Goal: Task Accomplishment & Management: Use online tool/utility

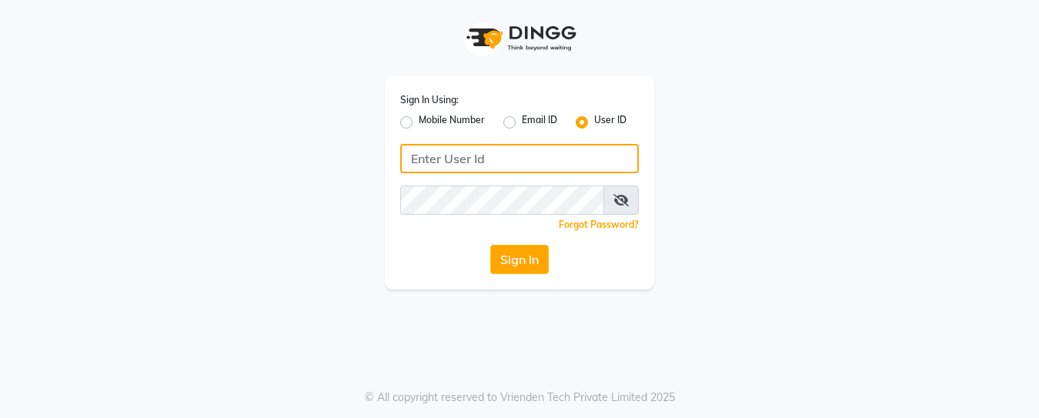
click at [450, 160] on input "Username" at bounding box center [519, 158] width 239 height 29
type input "anuj"
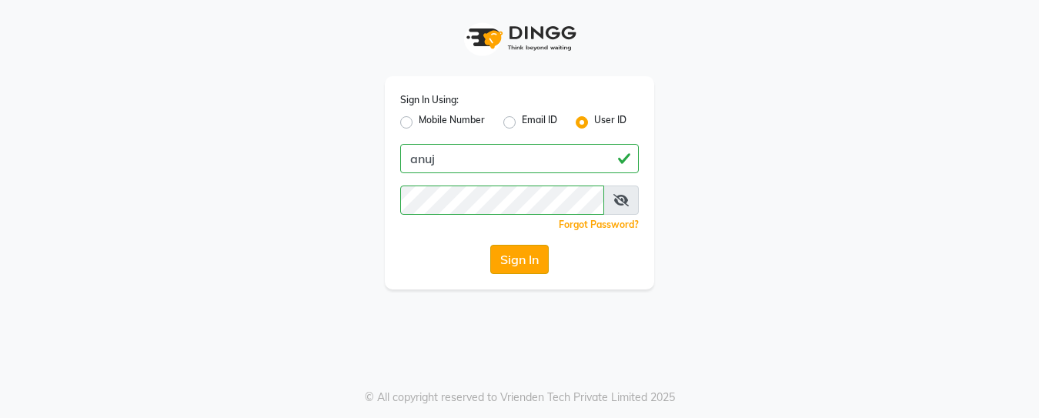
click at [537, 267] on button "Sign In" at bounding box center [519, 259] width 58 height 29
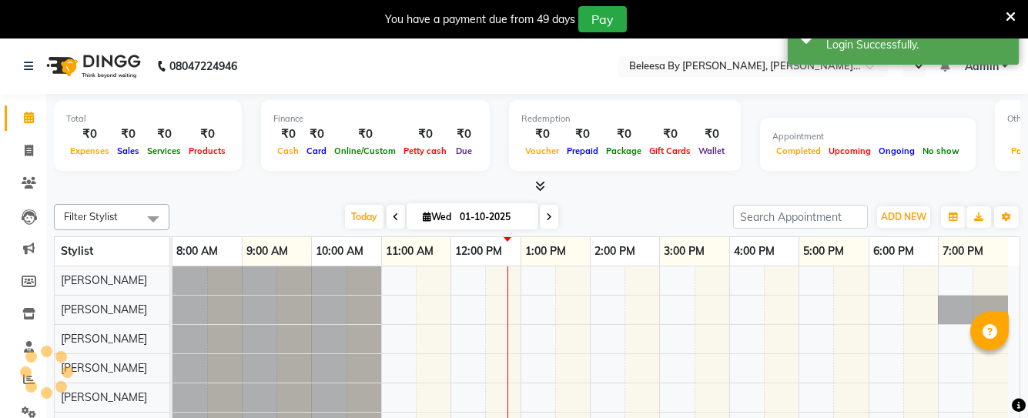
select select "en"
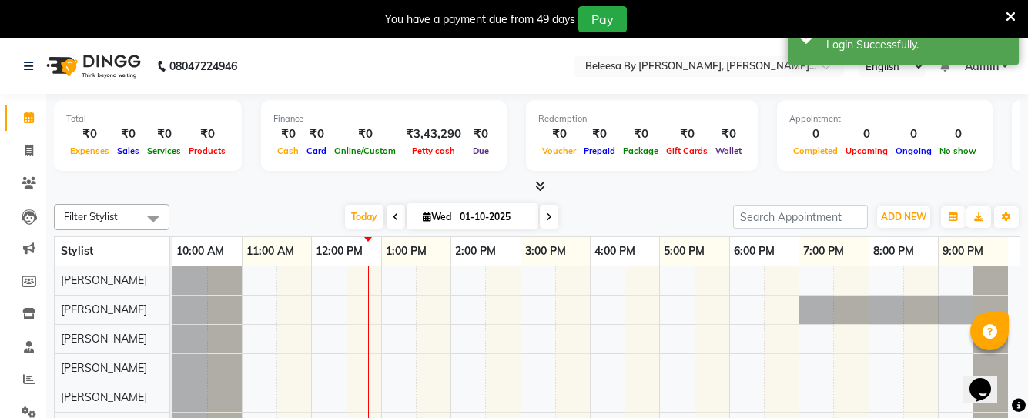
click at [393, 219] on icon at bounding box center [396, 216] width 6 height 9
click at [393, 219] on div "[DATE] [DATE]" at bounding box center [451, 217] width 548 height 23
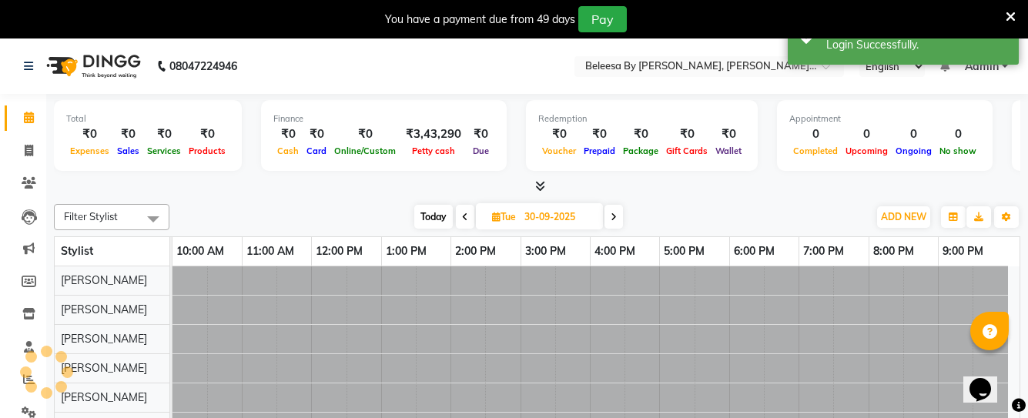
click at [393, 219] on div "[DATE] [DATE]" at bounding box center [518, 217] width 683 height 23
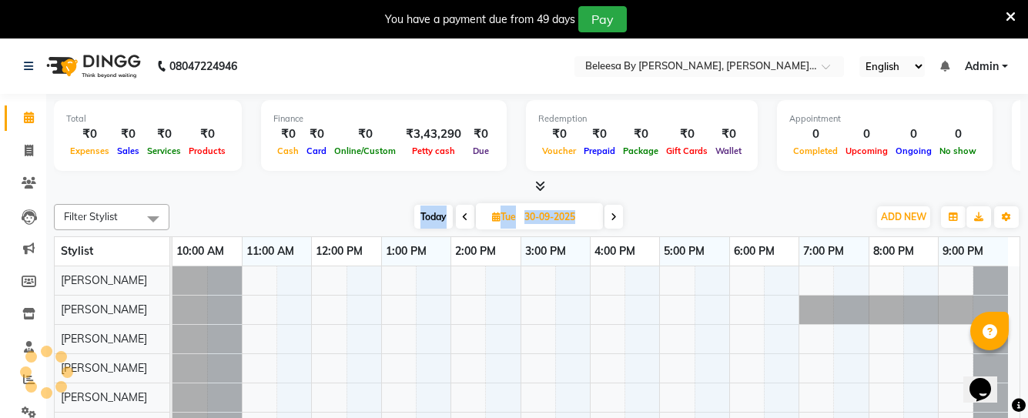
click at [393, 219] on div "[DATE] [DATE]" at bounding box center [518, 217] width 683 height 23
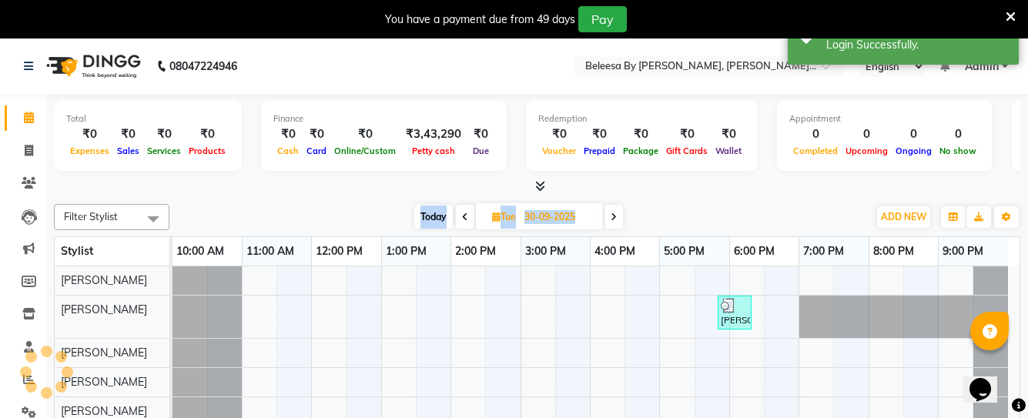
click at [393, 219] on div "[DATE] [DATE]" at bounding box center [518, 217] width 683 height 23
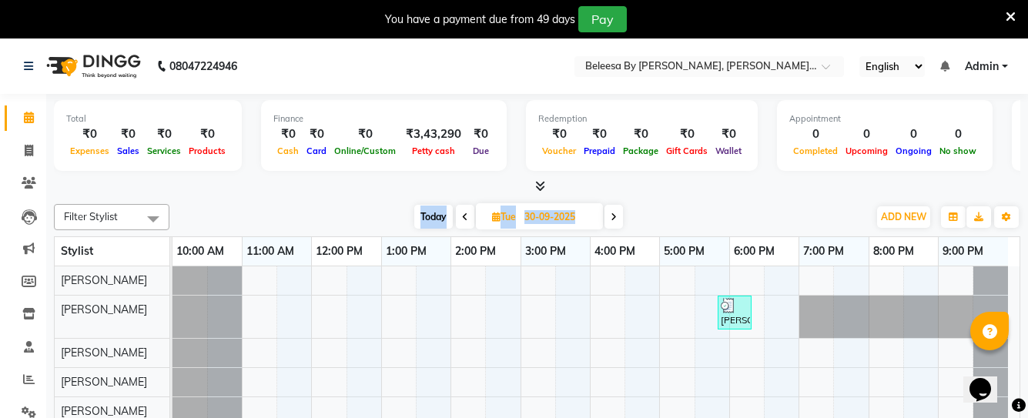
click at [462, 219] on icon at bounding box center [465, 216] width 6 height 9
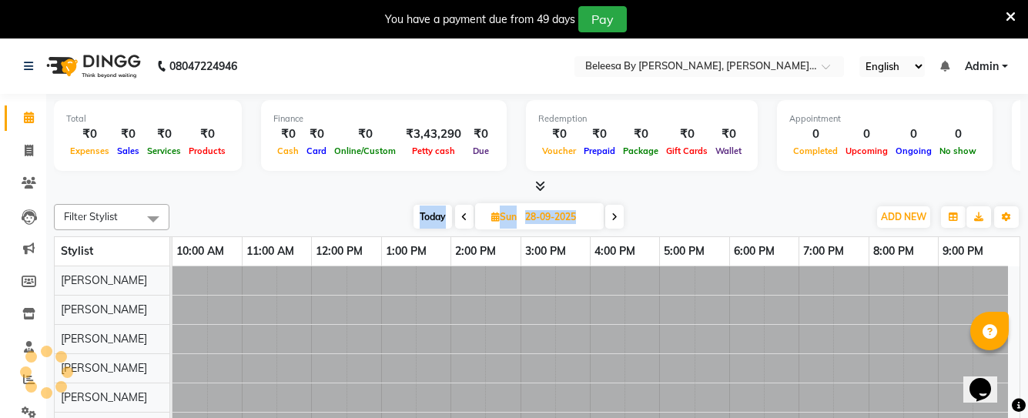
click at [461, 219] on icon at bounding box center [464, 216] width 6 height 9
click at [462, 219] on icon at bounding box center [465, 216] width 6 height 9
click at [461, 219] on span at bounding box center [467, 217] width 18 height 24
click at [462, 219] on icon at bounding box center [465, 216] width 6 height 9
click at [461, 219] on icon at bounding box center [463, 216] width 6 height 9
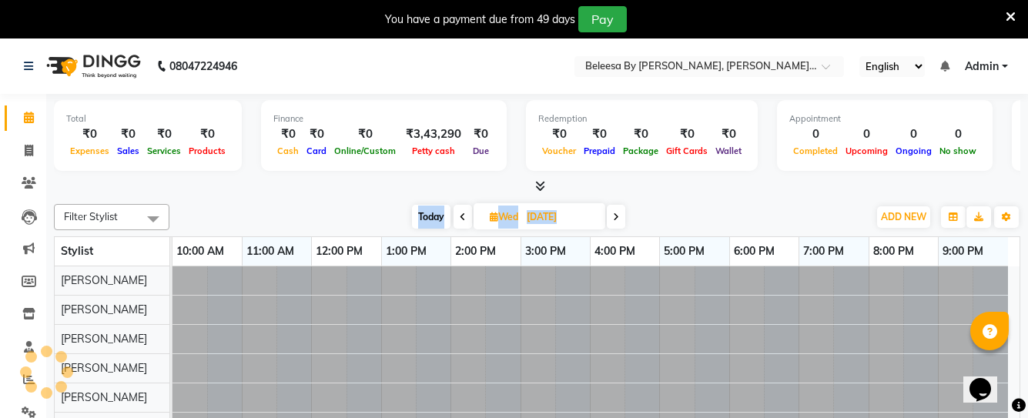
click at [461, 219] on icon at bounding box center [463, 216] width 6 height 9
click at [461, 219] on icon at bounding box center [464, 216] width 6 height 9
click at [461, 219] on span at bounding box center [464, 217] width 18 height 24
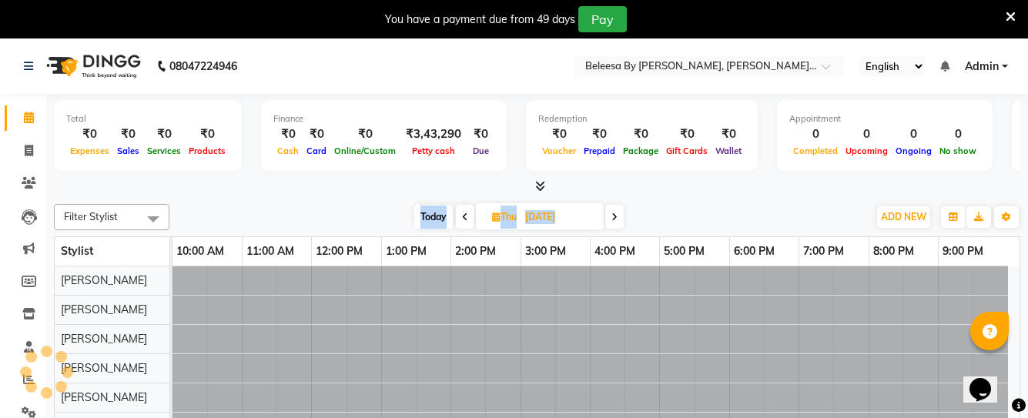
click at [462, 219] on icon at bounding box center [465, 216] width 6 height 9
click at [461, 219] on icon at bounding box center [464, 216] width 6 height 9
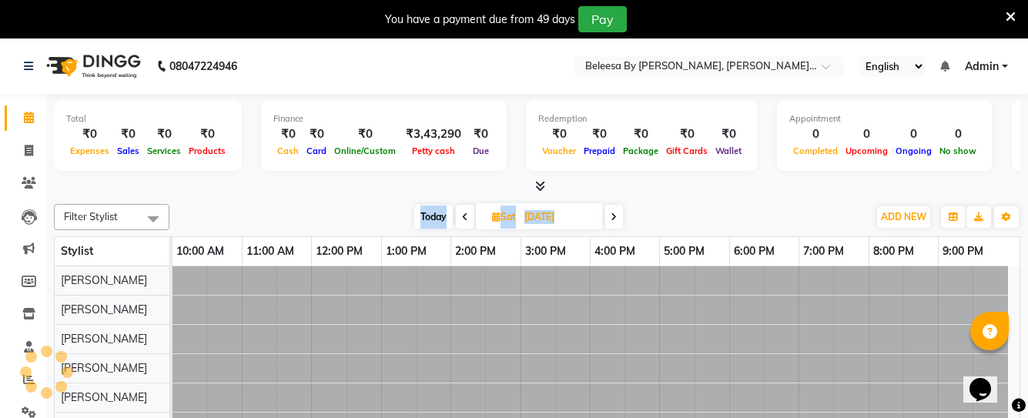
click at [462, 219] on icon at bounding box center [465, 216] width 6 height 9
click at [461, 219] on span at bounding box center [465, 217] width 18 height 24
click at [462, 219] on icon at bounding box center [465, 216] width 6 height 9
click at [461, 219] on icon at bounding box center [463, 216] width 6 height 9
click at [462, 219] on icon at bounding box center [465, 216] width 6 height 9
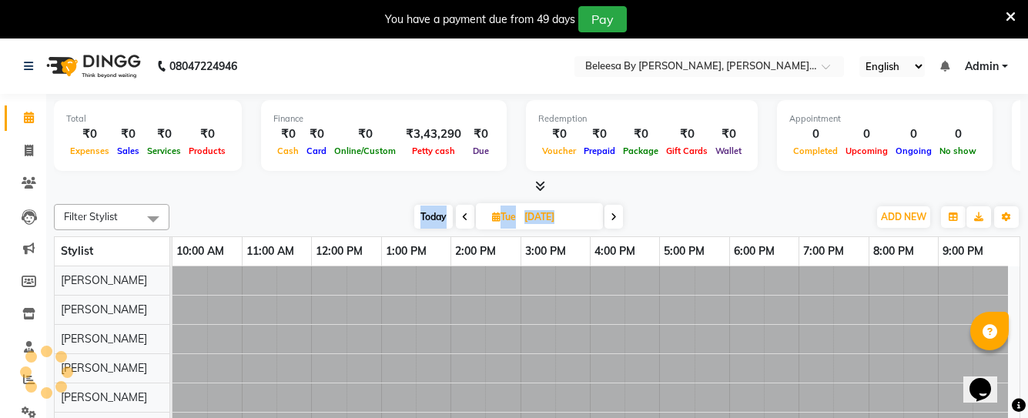
click at [462, 219] on icon at bounding box center [465, 216] width 6 height 9
click at [461, 219] on span at bounding box center [467, 217] width 18 height 24
click at [464, 219] on icon at bounding box center [467, 216] width 6 height 9
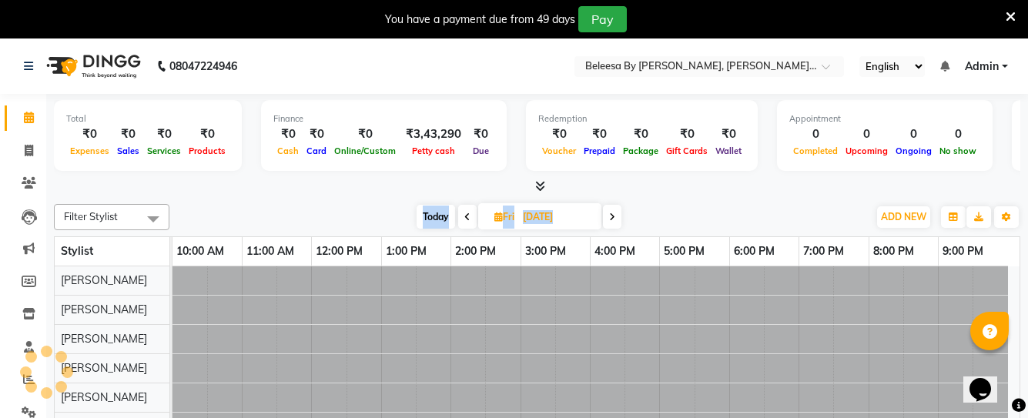
click at [464, 219] on icon at bounding box center [467, 216] width 6 height 9
click at [462, 219] on icon at bounding box center [465, 216] width 6 height 9
click at [461, 219] on icon at bounding box center [464, 216] width 6 height 9
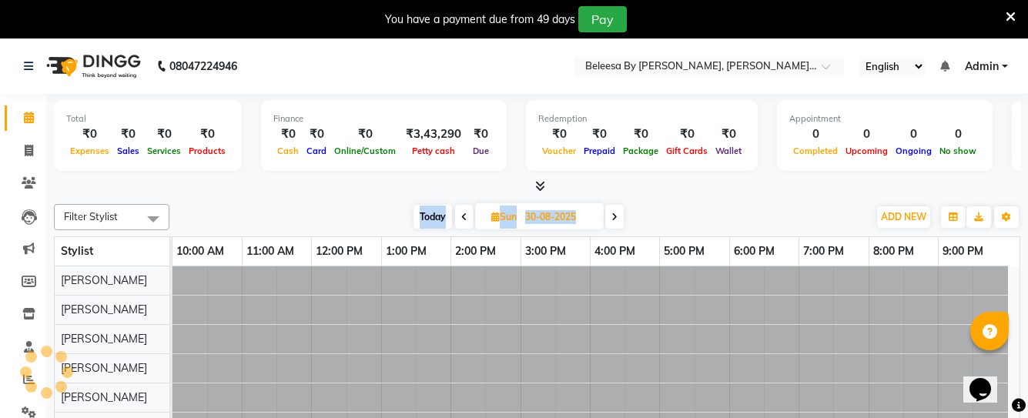
click at [461, 219] on span at bounding box center [464, 217] width 18 height 24
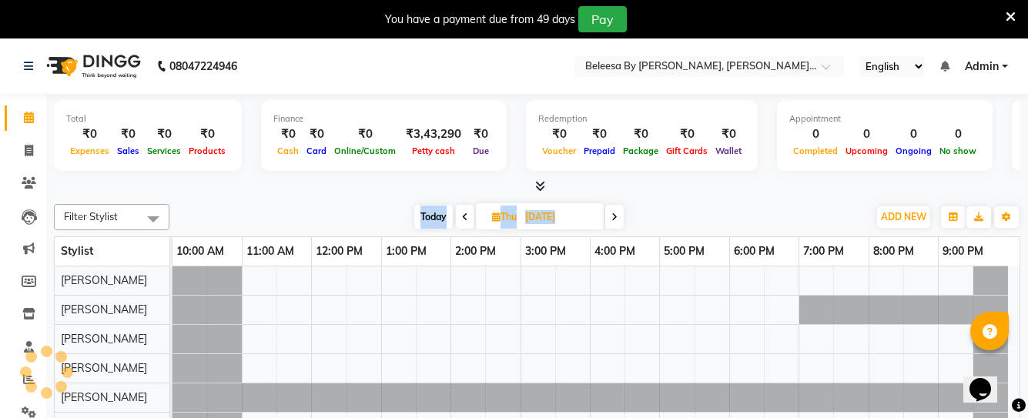
click at [462, 219] on icon at bounding box center [465, 216] width 6 height 9
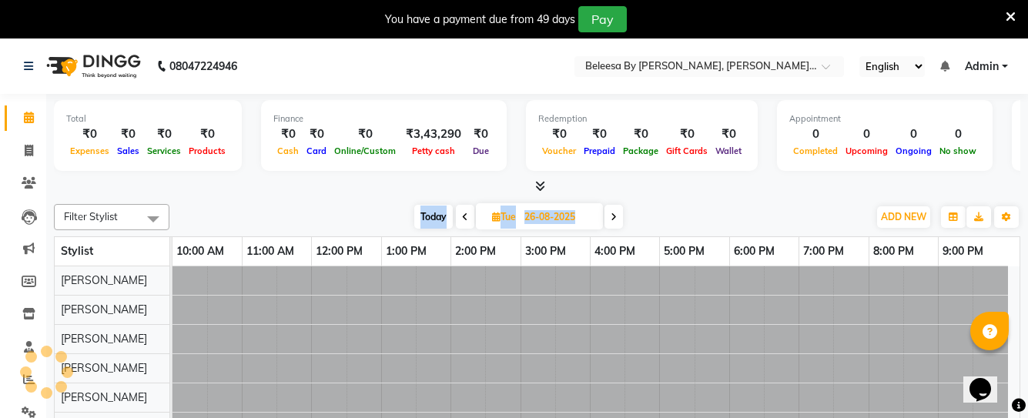
click at [462, 219] on icon at bounding box center [465, 216] width 6 height 9
click at [461, 219] on span at bounding box center [465, 217] width 18 height 24
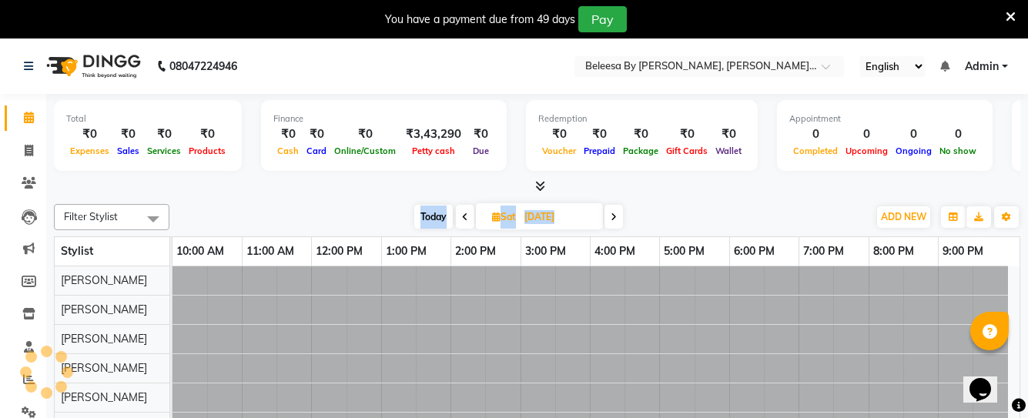
click at [462, 219] on icon at bounding box center [465, 216] width 6 height 9
click at [461, 219] on icon at bounding box center [463, 216] width 6 height 9
click at [461, 219] on icon at bounding box center [464, 216] width 6 height 9
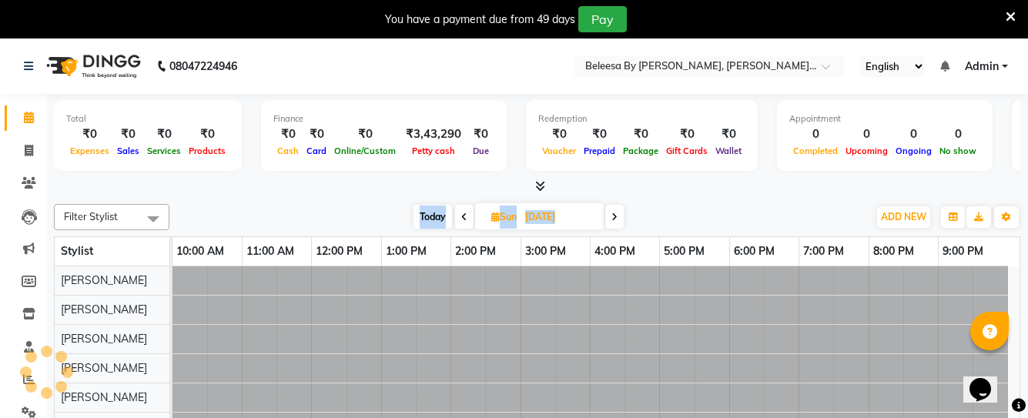
click at [461, 219] on icon at bounding box center [464, 216] width 6 height 9
click at [461, 219] on span at bounding box center [467, 217] width 18 height 24
click at [464, 219] on icon at bounding box center [467, 216] width 6 height 9
click at [462, 219] on icon at bounding box center [465, 216] width 6 height 9
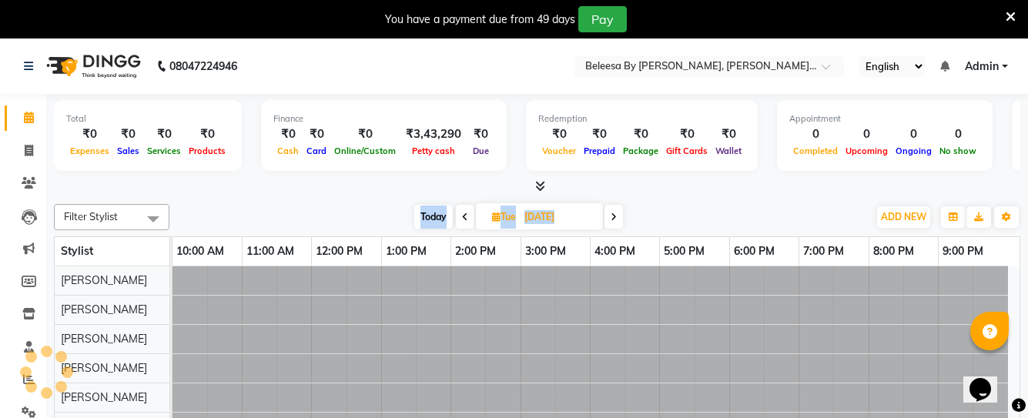
click at [462, 219] on icon at bounding box center [465, 216] width 6 height 9
click at [461, 219] on span at bounding box center [465, 217] width 18 height 24
click at [462, 219] on icon at bounding box center [465, 216] width 6 height 9
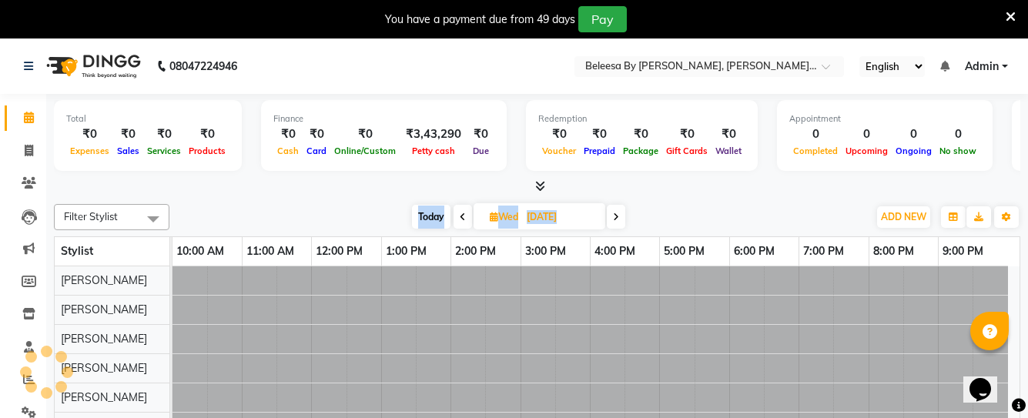
click at [461, 219] on icon at bounding box center [463, 216] width 6 height 9
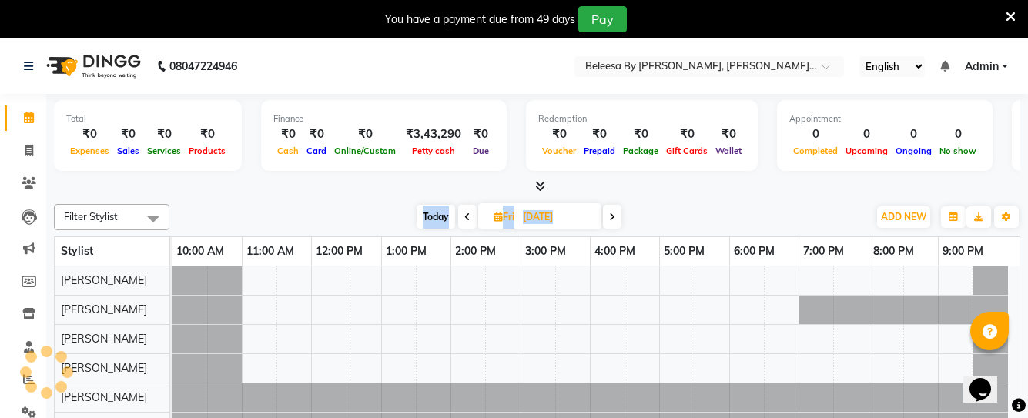
click at [461, 219] on span at bounding box center [467, 217] width 18 height 24
click at [464, 219] on icon at bounding box center [467, 216] width 6 height 9
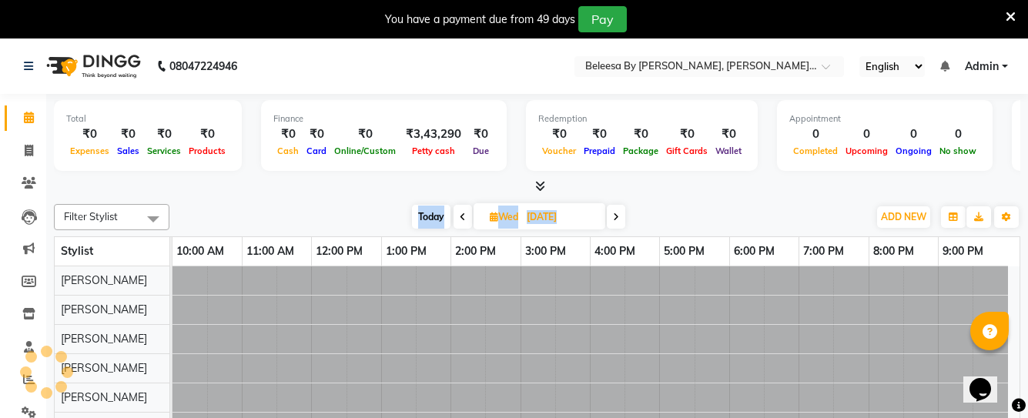
click at [461, 219] on icon at bounding box center [463, 216] width 6 height 9
click at [461, 219] on icon at bounding box center [464, 216] width 6 height 9
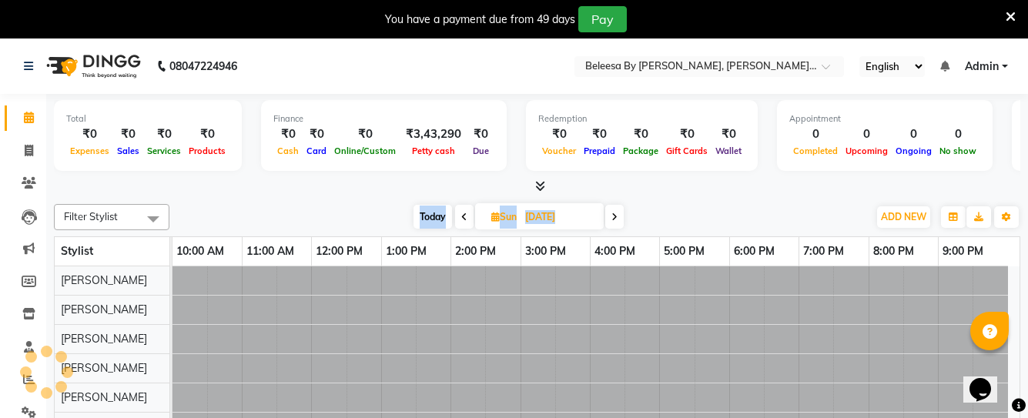
click at [461, 219] on span at bounding box center [464, 217] width 18 height 24
click at [462, 219] on icon at bounding box center [465, 216] width 6 height 9
click at [461, 219] on icon at bounding box center [463, 216] width 6 height 9
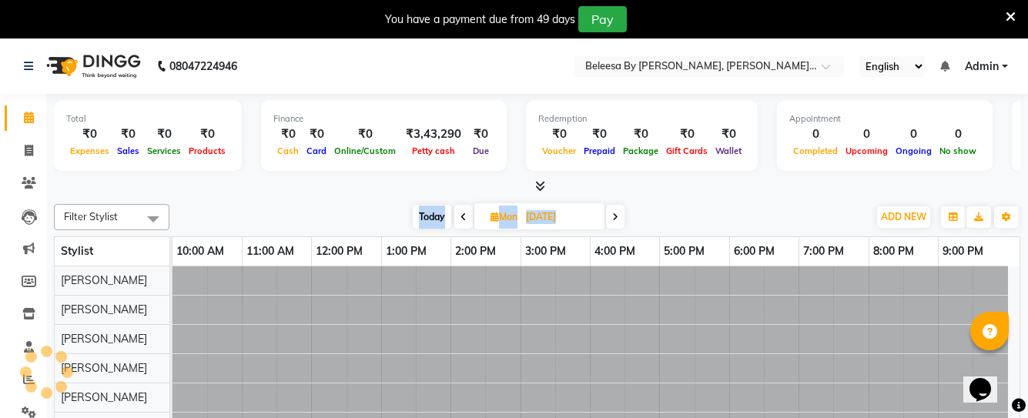
click at [461, 219] on icon at bounding box center [463, 216] width 6 height 9
click at [462, 219] on icon at bounding box center [465, 216] width 6 height 9
click at [461, 219] on span at bounding box center [465, 217] width 18 height 24
click at [462, 219] on icon at bounding box center [465, 216] width 6 height 9
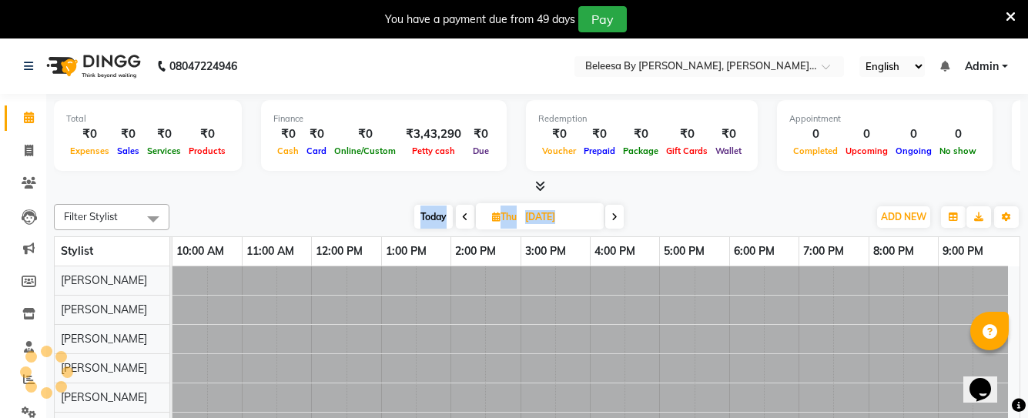
click at [462, 219] on icon at bounding box center [465, 216] width 6 height 9
click at [461, 219] on icon at bounding box center [463, 216] width 6 height 9
click at [462, 219] on icon at bounding box center [465, 216] width 6 height 9
click at [461, 219] on span at bounding box center [465, 217] width 18 height 24
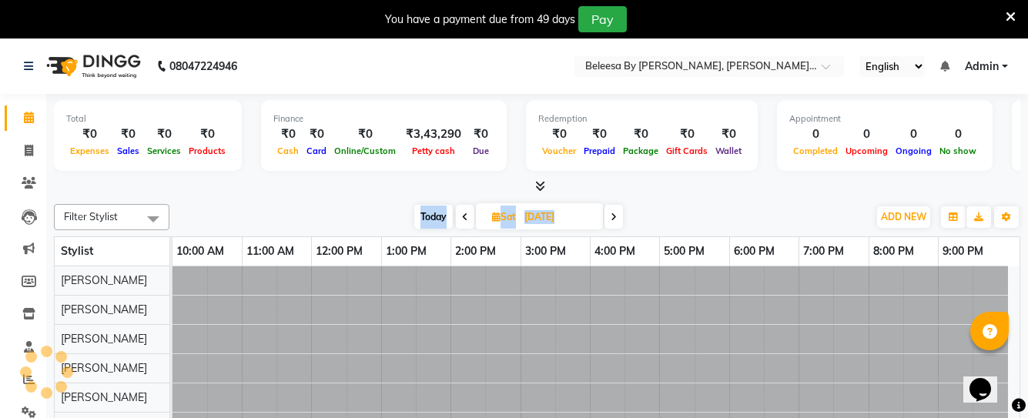
click at [462, 219] on icon at bounding box center [465, 216] width 6 height 9
click at [461, 219] on icon at bounding box center [463, 216] width 6 height 9
click at [461, 219] on icon at bounding box center [464, 216] width 6 height 9
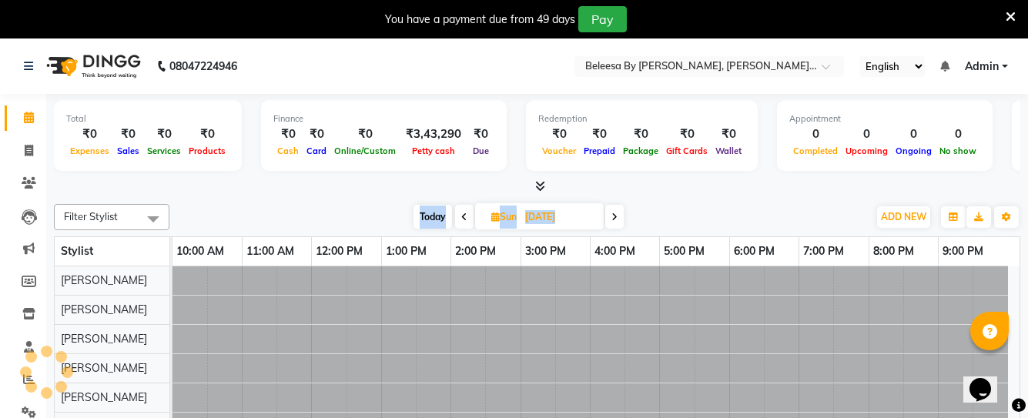
click at [461, 219] on icon at bounding box center [464, 216] width 6 height 9
click at [461, 219] on span at bounding box center [464, 217] width 18 height 24
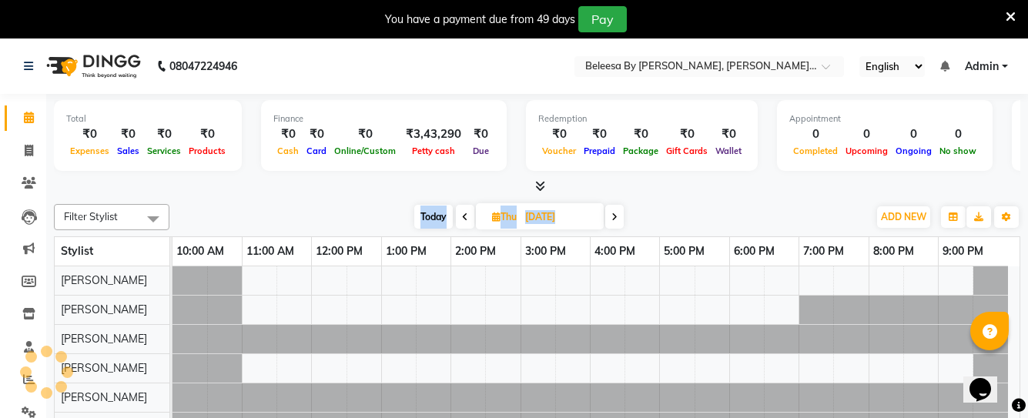
click at [462, 219] on icon at bounding box center [465, 216] width 6 height 9
click at [461, 219] on icon at bounding box center [463, 216] width 6 height 9
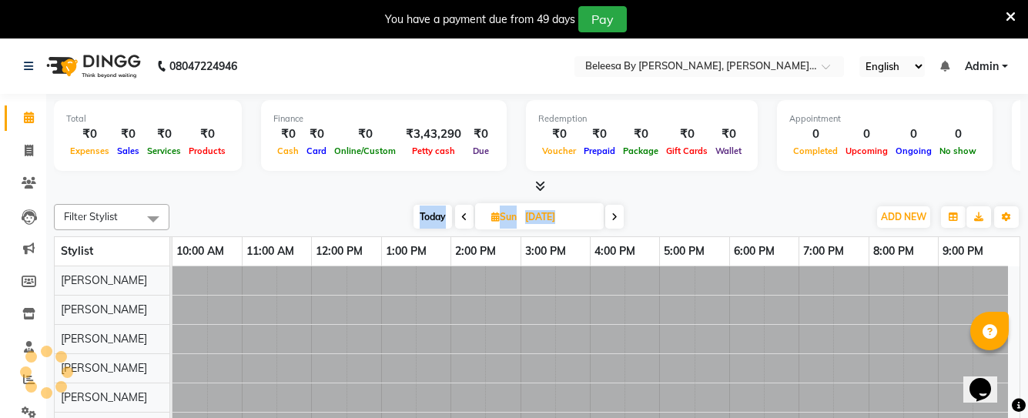
click at [461, 219] on icon at bounding box center [464, 216] width 6 height 9
click at [461, 219] on span at bounding box center [464, 217] width 18 height 24
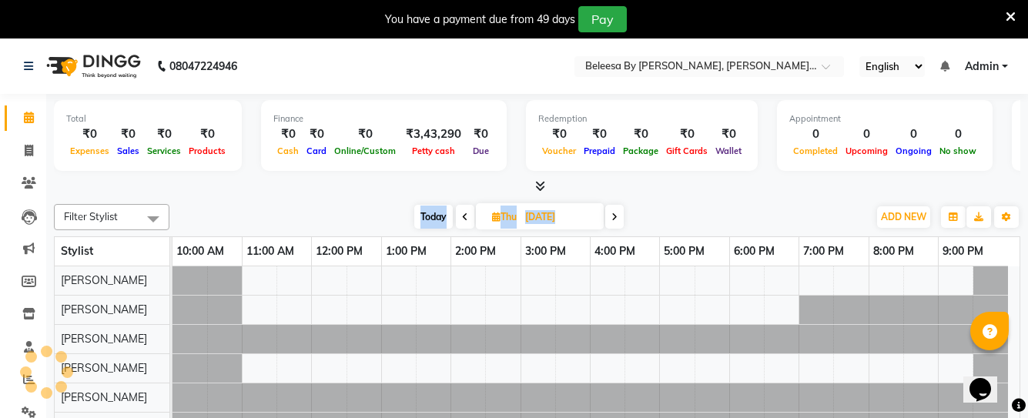
click at [462, 219] on icon at bounding box center [465, 216] width 6 height 9
click at [461, 219] on icon at bounding box center [463, 216] width 6 height 9
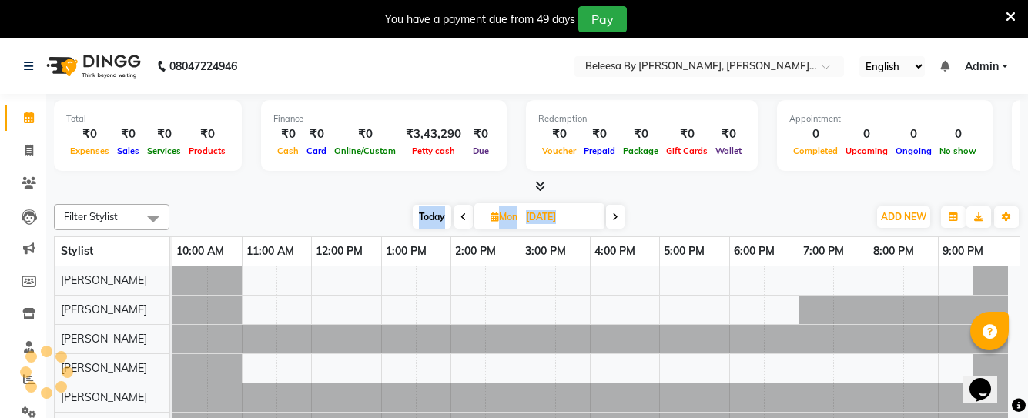
click at [461, 219] on icon at bounding box center [463, 216] width 6 height 9
click at [461, 219] on span at bounding box center [467, 217] width 18 height 24
click at [464, 219] on icon at bounding box center [467, 216] width 6 height 9
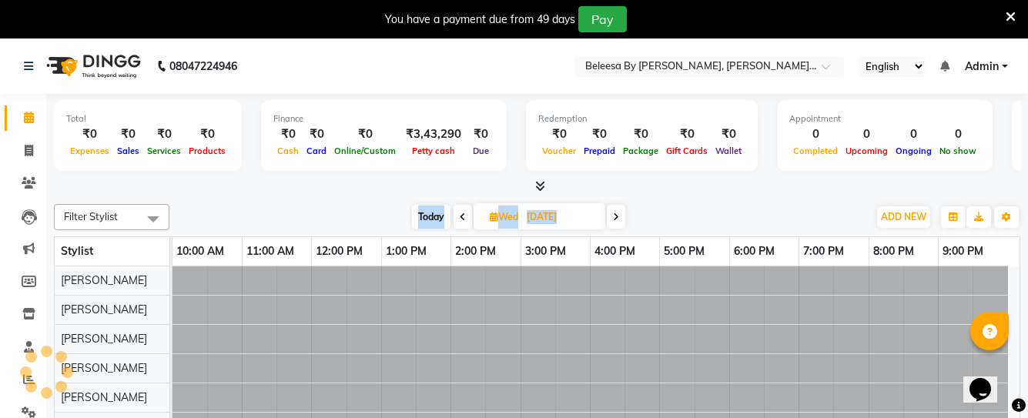
click at [461, 219] on icon at bounding box center [463, 216] width 6 height 9
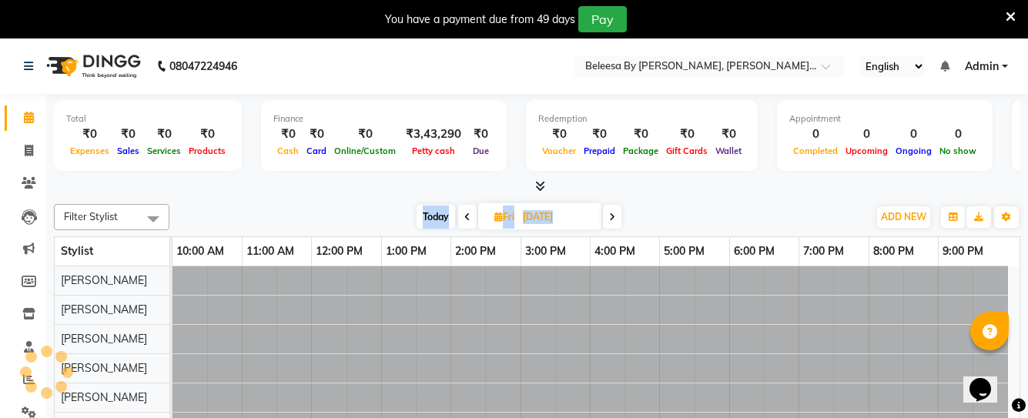
click at [461, 219] on span at bounding box center [467, 217] width 18 height 24
click at [464, 219] on icon at bounding box center [467, 216] width 6 height 9
click at [461, 219] on icon at bounding box center [463, 216] width 6 height 9
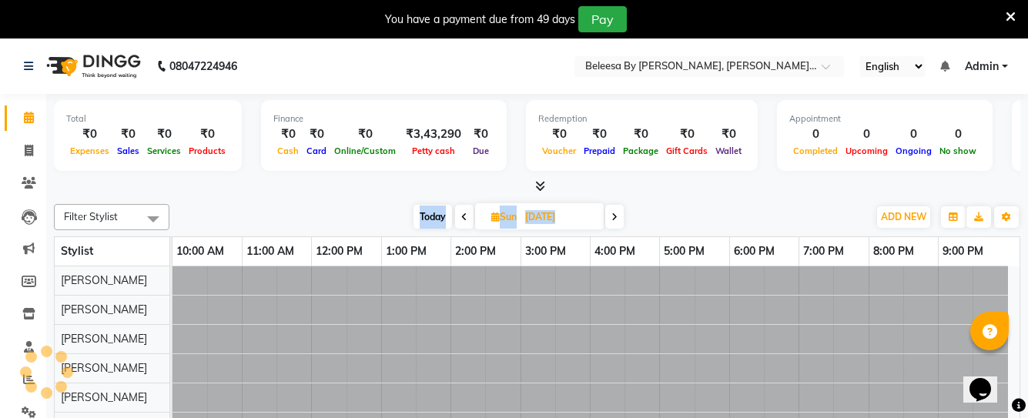
click at [461, 219] on icon at bounding box center [464, 216] width 6 height 9
click at [461, 219] on span at bounding box center [464, 217] width 18 height 24
click at [462, 219] on icon at bounding box center [465, 216] width 6 height 9
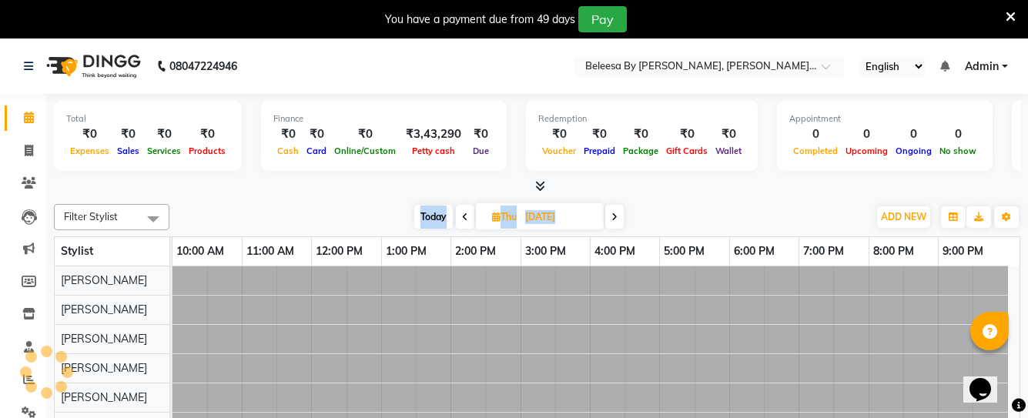
click at [462, 219] on icon at bounding box center [465, 216] width 6 height 9
click at [461, 219] on icon at bounding box center [463, 216] width 6 height 9
click at [461, 219] on icon at bounding box center [464, 216] width 6 height 9
click at [461, 219] on span at bounding box center [464, 217] width 18 height 24
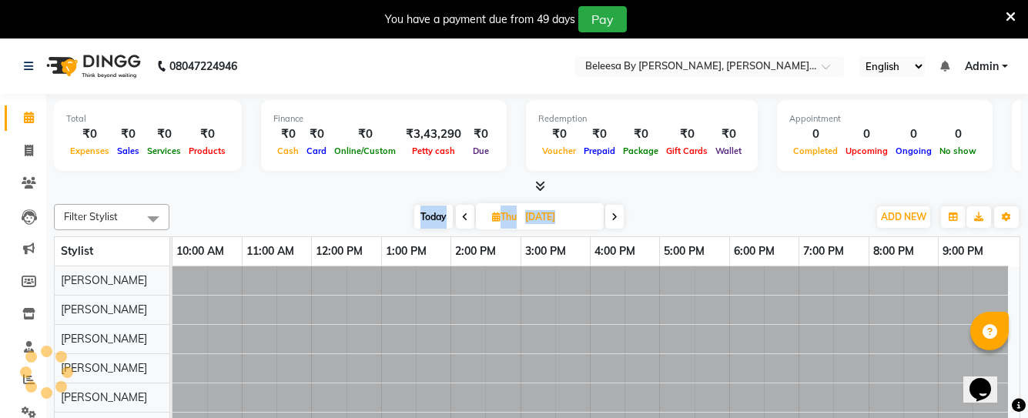
click at [462, 219] on icon at bounding box center [465, 216] width 6 height 9
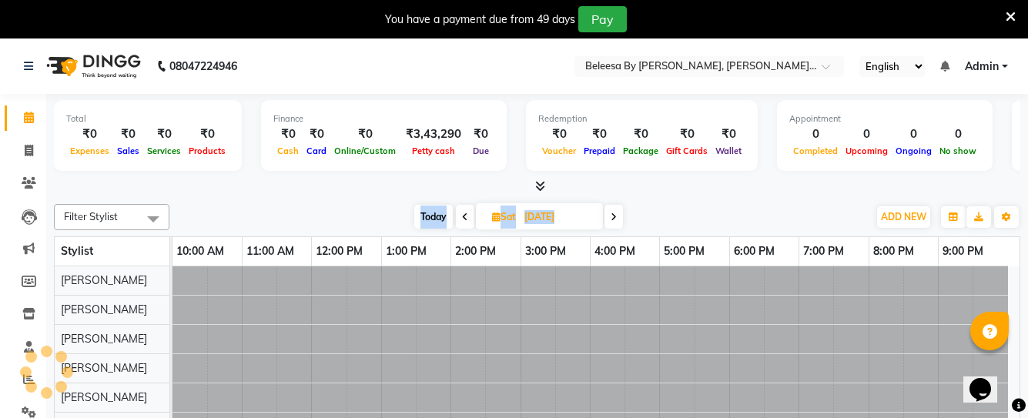
click at [462, 219] on icon at bounding box center [465, 216] width 6 height 9
click at [461, 219] on span at bounding box center [465, 217] width 18 height 24
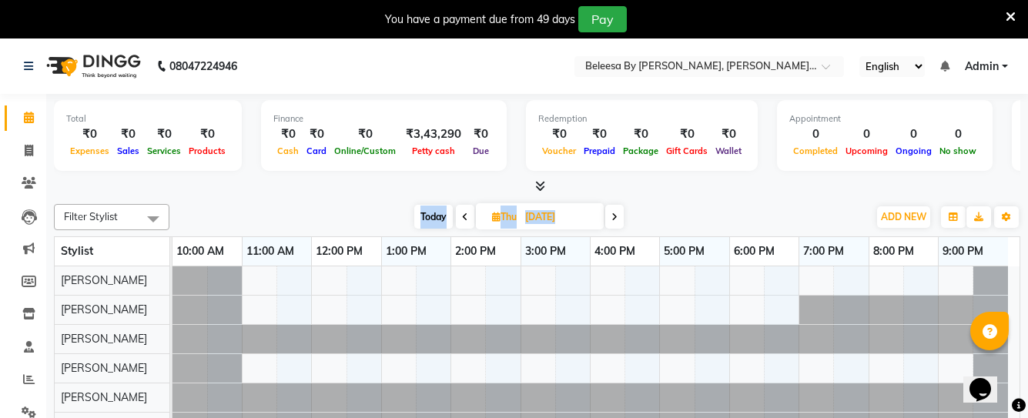
click at [462, 219] on icon at bounding box center [465, 216] width 6 height 9
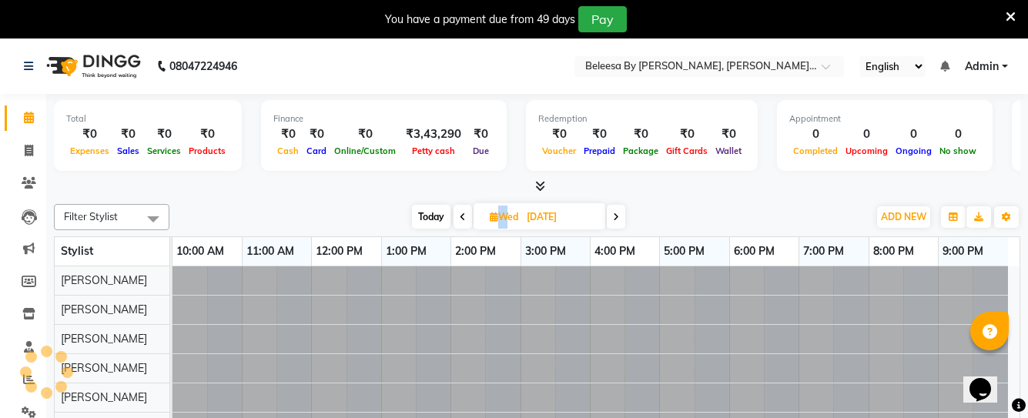
click at [461, 219] on icon at bounding box center [463, 216] width 6 height 9
click at [461, 219] on icon at bounding box center [464, 216] width 6 height 9
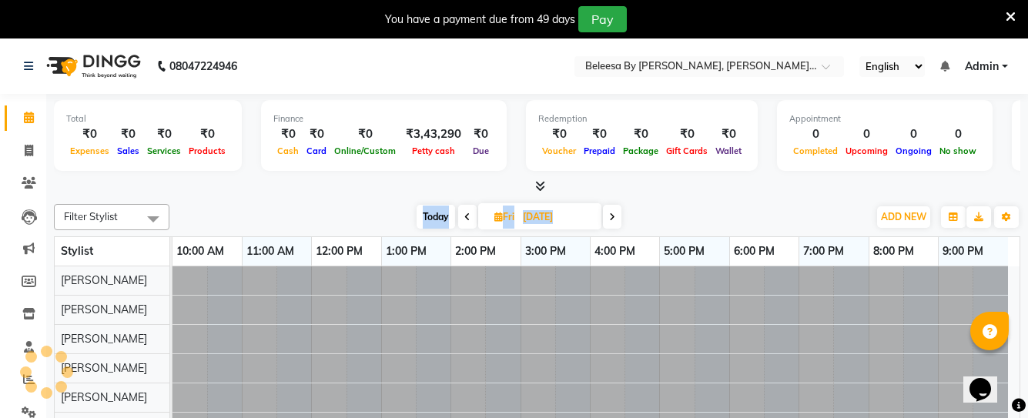
click at [461, 219] on span at bounding box center [467, 217] width 18 height 24
click at [462, 219] on icon at bounding box center [465, 216] width 6 height 9
click at [461, 219] on icon at bounding box center [463, 216] width 6 height 9
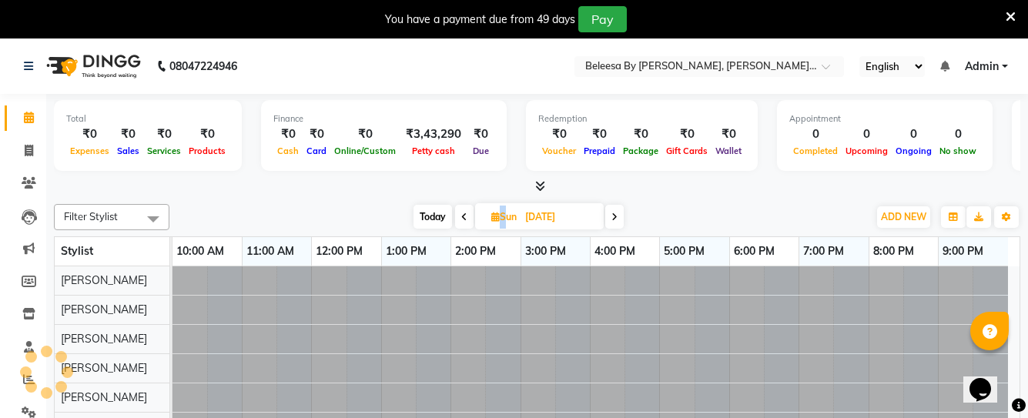
click at [461, 219] on icon at bounding box center [464, 216] width 6 height 9
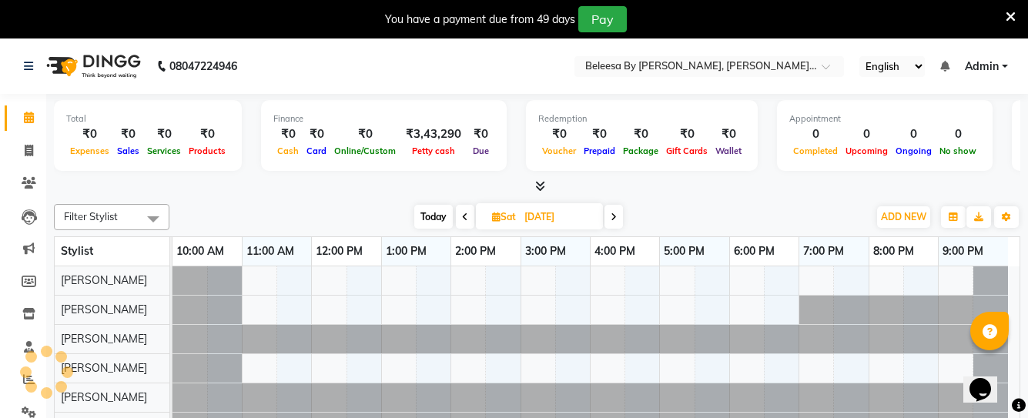
click at [462, 219] on icon at bounding box center [465, 216] width 6 height 9
click at [603, 212] on div "[DATE] [DATE]" at bounding box center [519, 217] width 208 height 23
click at [608, 212] on span at bounding box center [612, 217] width 18 height 24
type input "[DATE]"
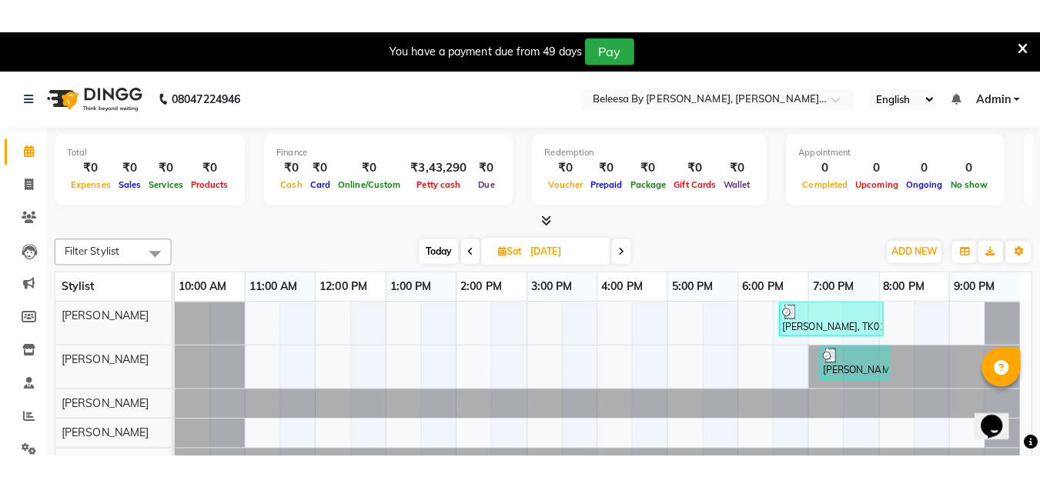
scroll to position [38, 0]
